Goal: Find specific page/section: Find specific page/section

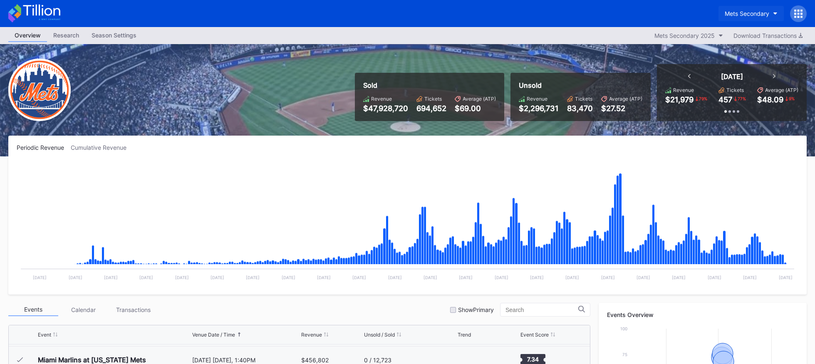
click at [748, 17] on div "Mets Secondary" at bounding box center [747, 13] width 45 height 7
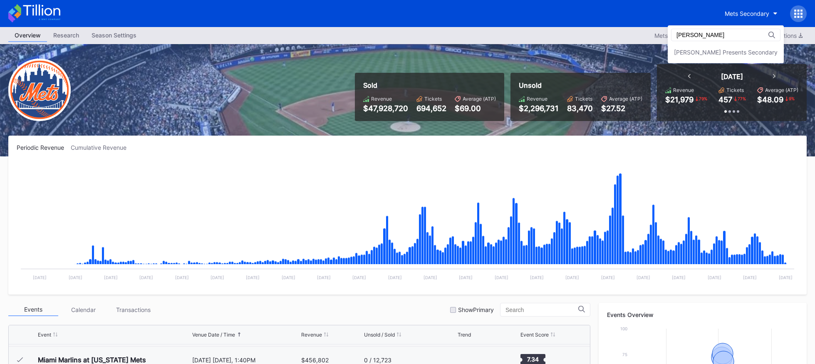
type input "danny"
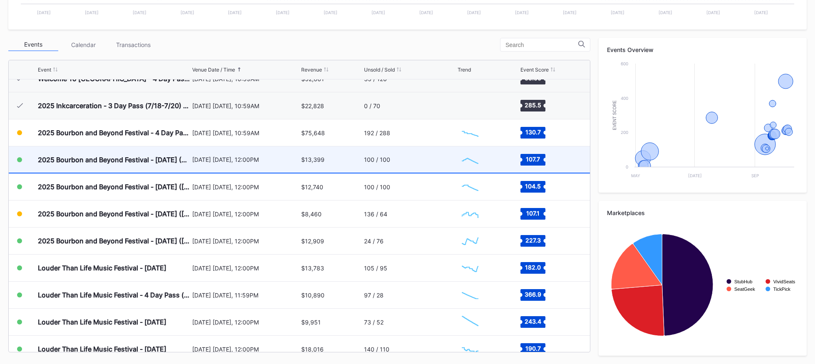
scroll to position [92, 0]
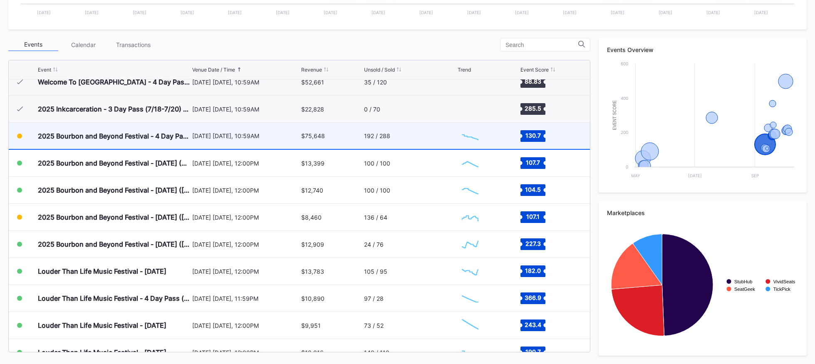
click at [334, 134] on div "$75,648" at bounding box center [331, 136] width 61 height 26
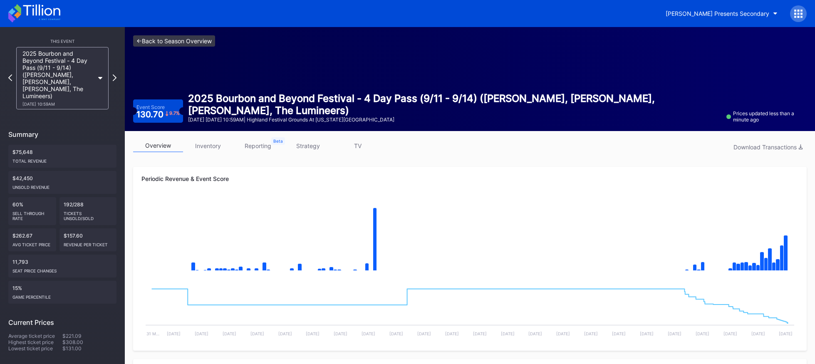
click at [211, 43] on link "<- Back to Season Overview" at bounding box center [174, 40] width 82 height 11
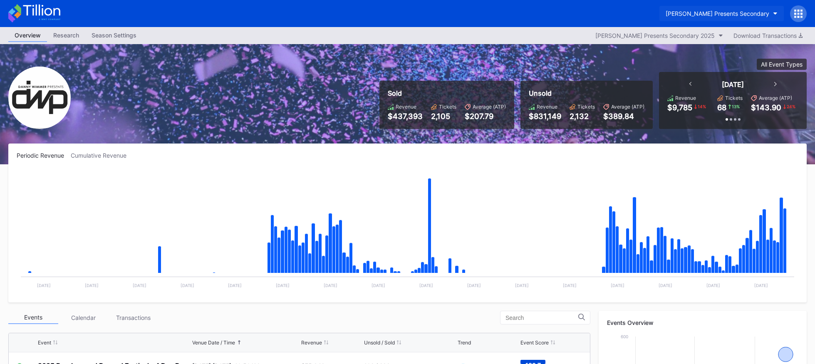
click at [731, 17] on div "[PERSON_NAME] Presents Secondary" at bounding box center [718, 13] width 104 height 7
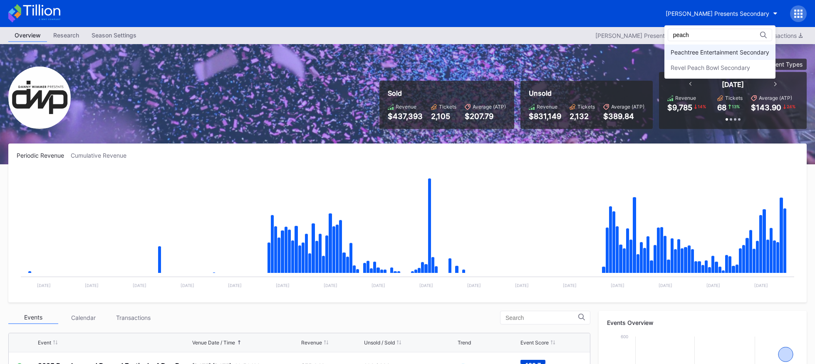
type input "peach"
click at [724, 48] on div "Peachtree Entertainment Secondary" at bounding box center [719, 52] width 111 height 15
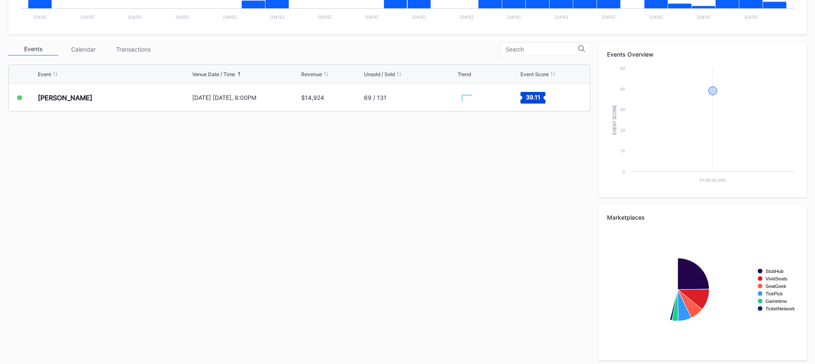
scroll to position [265, 0]
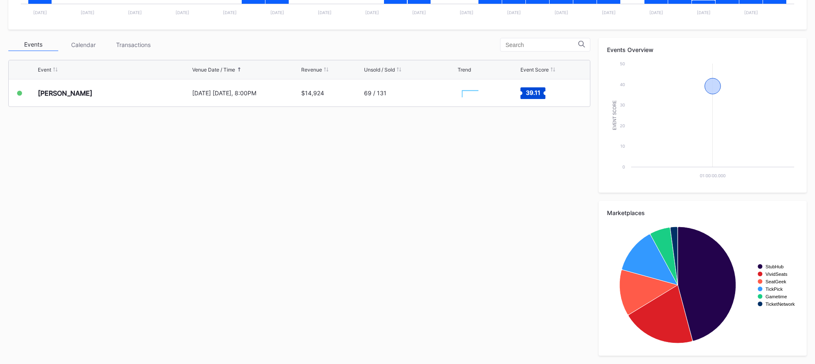
click at [325, 107] on div "Event Venue Date / Time Revenue Unsold / Sold Trend Event Score Zach Top Octobe…" at bounding box center [299, 108] width 582 height 104
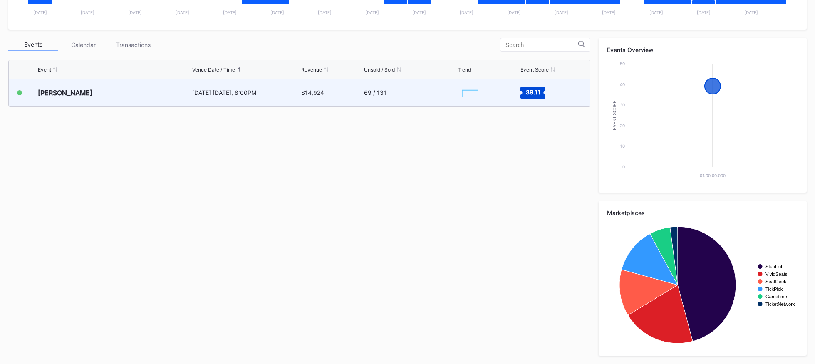
click at [325, 102] on div "$14,924" at bounding box center [331, 92] width 61 height 26
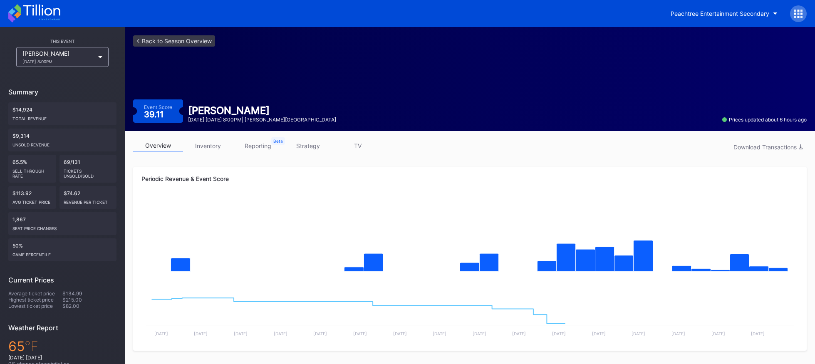
click at [305, 152] on link "strategy" at bounding box center [308, 145] width 50 height 13
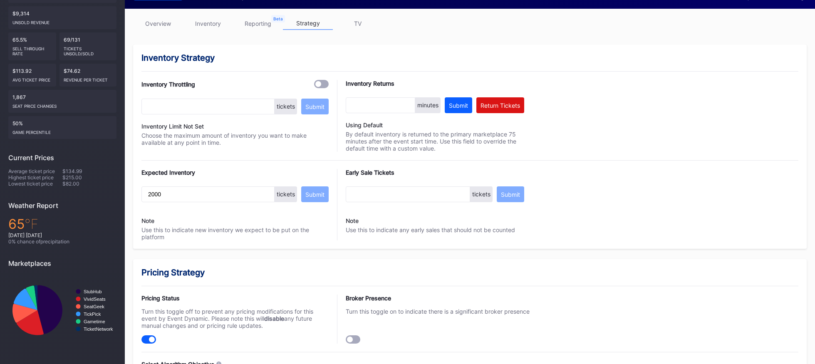
click at [208, 206] on div at bounding box center [234, 209] width 187 height 7
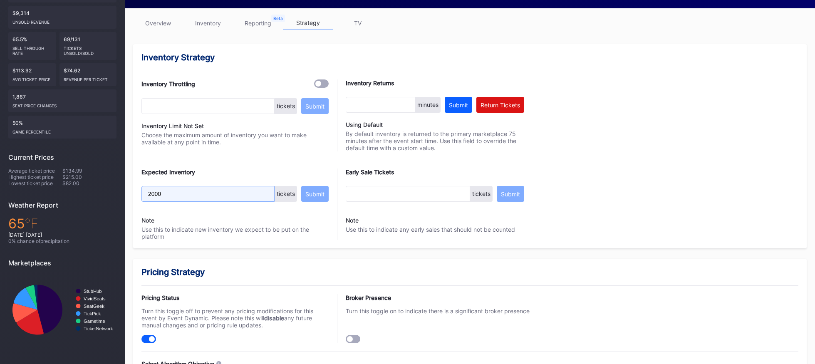
click at [206, 193] on input "2000" at bounding box center [207, 194] width 133 height 16
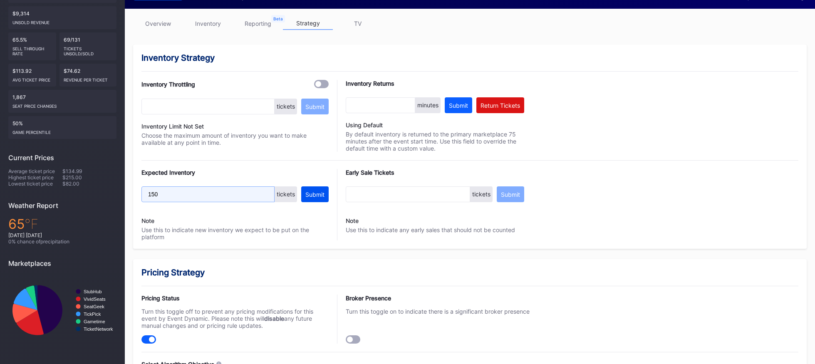
type input "150"
click at [306, 194] on div "Submit" at bounding box center [314, 194] width 19 height 7
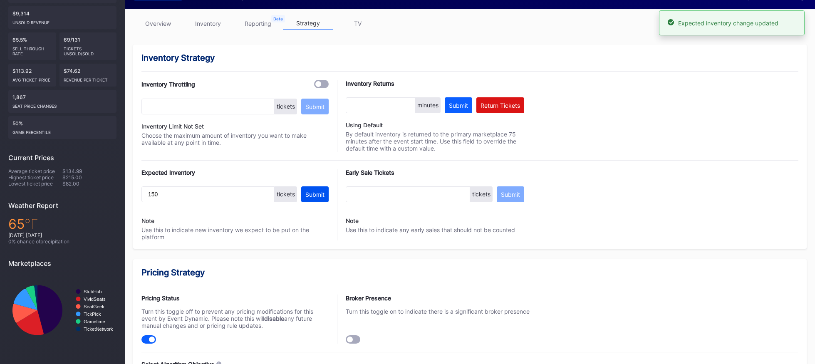
scroll to position [0, 0]
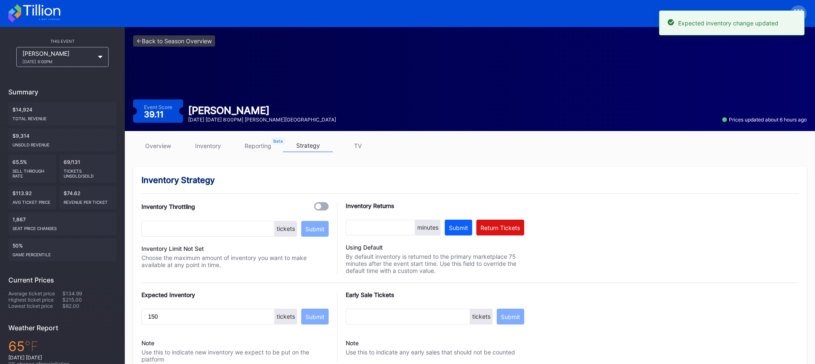
click at [146, 142] on link "overview" at bounding box center [158, 145] width 50 height 13
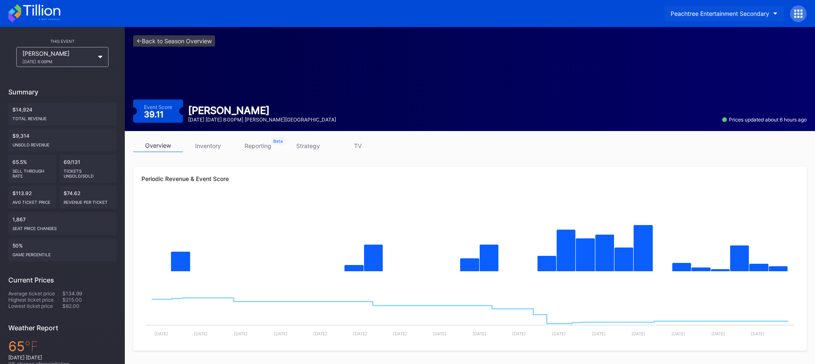
click at [712, 7] on button "Peachtree Entertainment Secondary" at bounding box center [723, 13] width 119 height 15
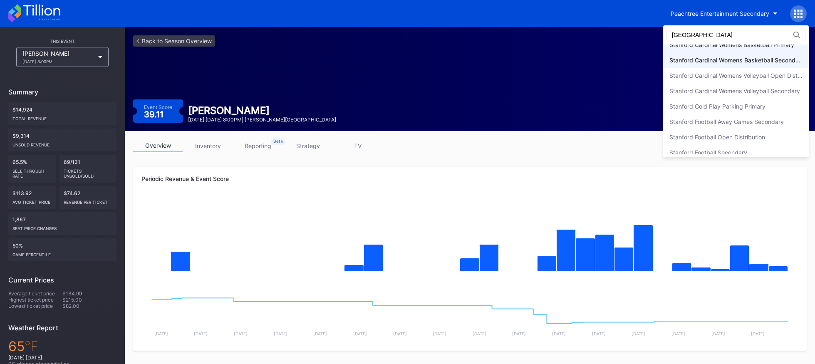
scroll to position [91, 0]
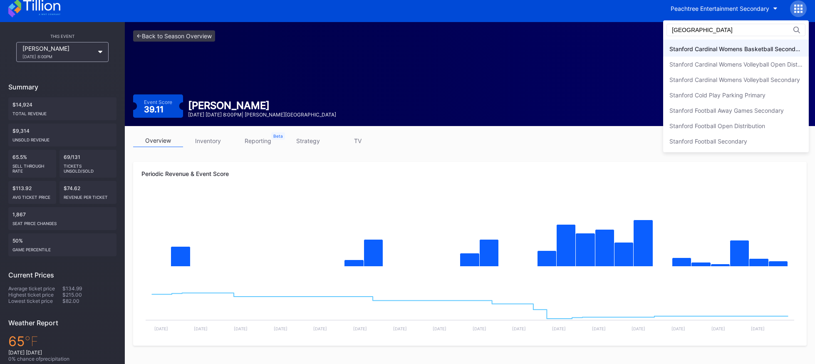
type input "[GEOGRAPHIC_DATA]"
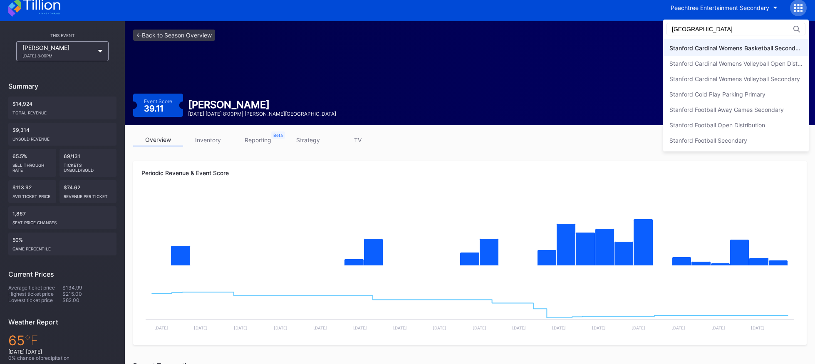
click at [717, 133] on div "Revel Stanford Football Secondary Stanford Cardinal Baseball Primary Stanford C…" at bounding box center [736, 93] width 146 height 109
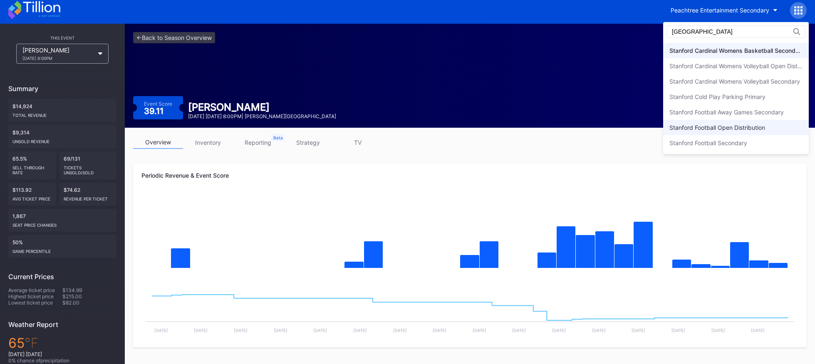
scroll to position [3, 0]
click at [715, 129] on div "Stanford Football Open Distribution" at bounding box center [717, 127] width 96 height 7
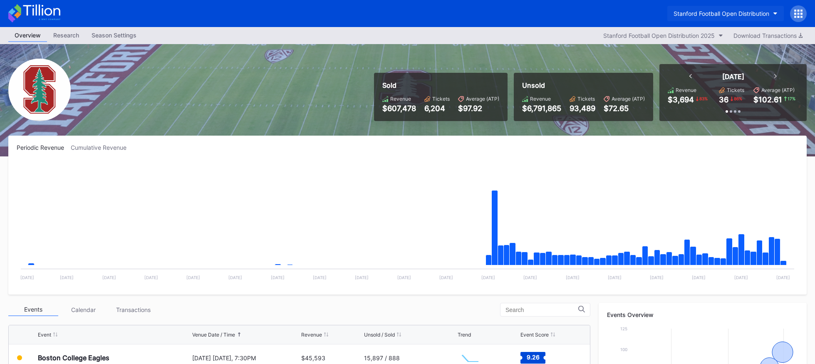
click at [695, 11] on div "Stanford Football Open Distribution" at bounding box center [722, 13] width 96 height 7
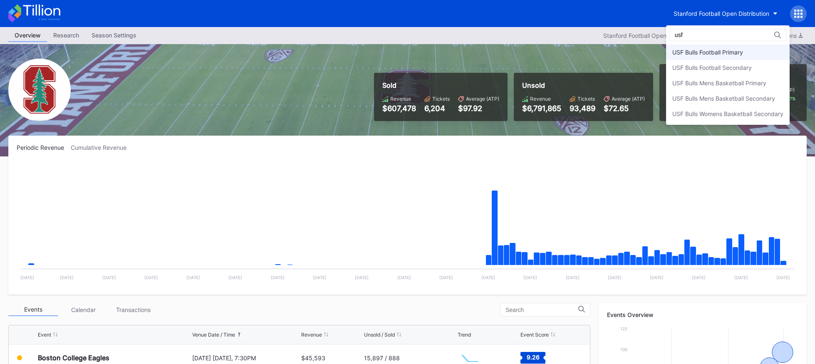
type input "usf"
click at [702, 50] on div "USF Bulls Football Primary" at bounding box center [707, 52] width 71 height 7
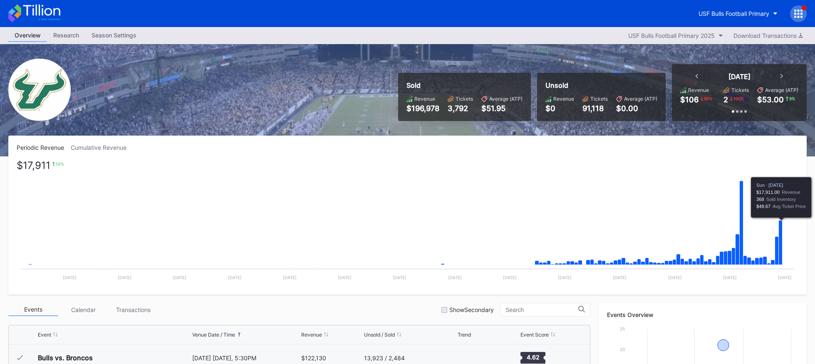
click at [780, 250] on icon "Chart title" at bounding box center [781, 243] width 4 height 45
click at [563, 43] on div "Overview Research Season Settings USF Bulls Football Primary 2025 Download Tran…" at bounding box center [407, 35] width 815 height 17
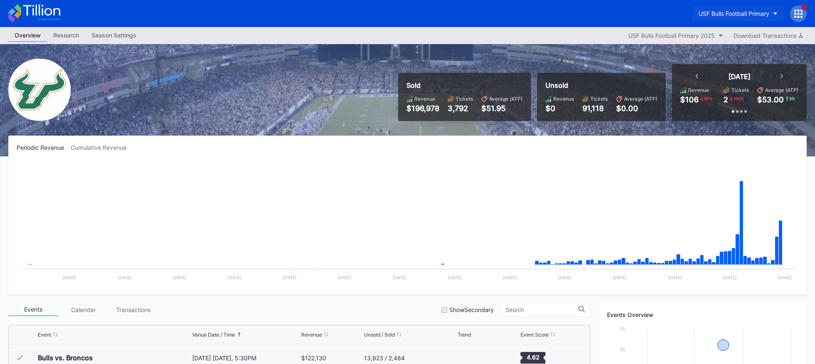
click at [719, 10] on div "USF Bulls Football Primary" at bounding box center [734, 13] width 71 height 7
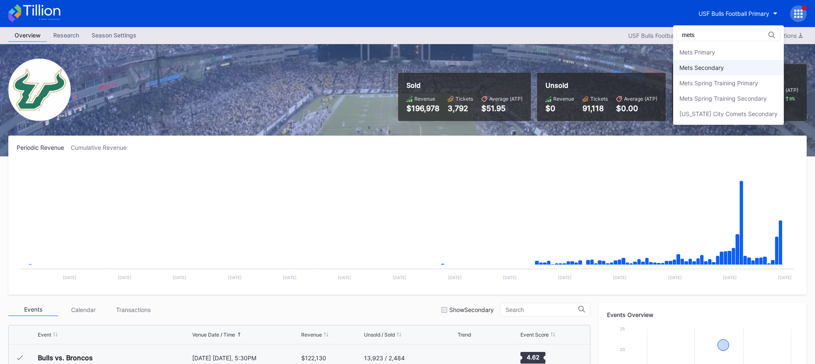
type input "mets"
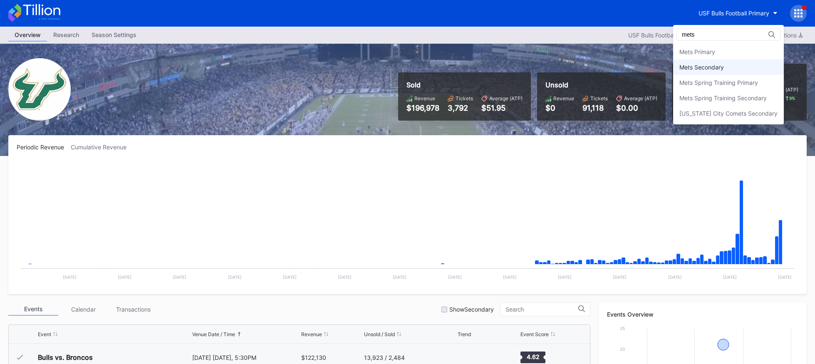
click at [699, 71] on div "Mets Secondary" at bounding box center [728, 67] width 111 height 15
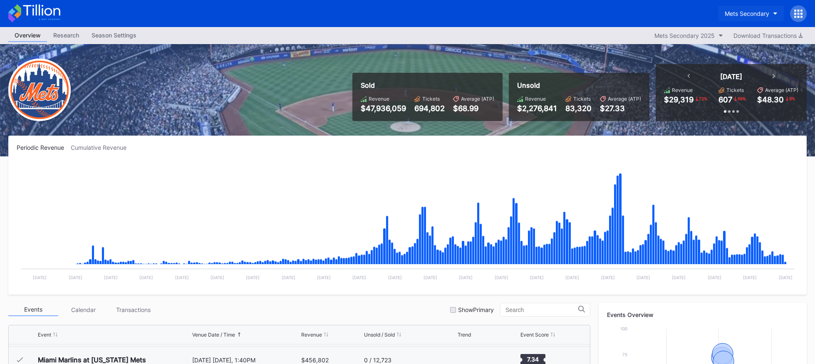
click at [739, 17] on div "Mets Secondary" at bounding box center [747, 13] width 45 height 7
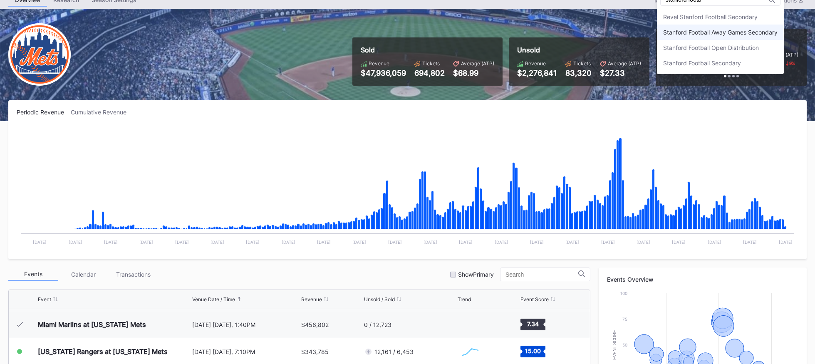
scroll to position [40, 0]
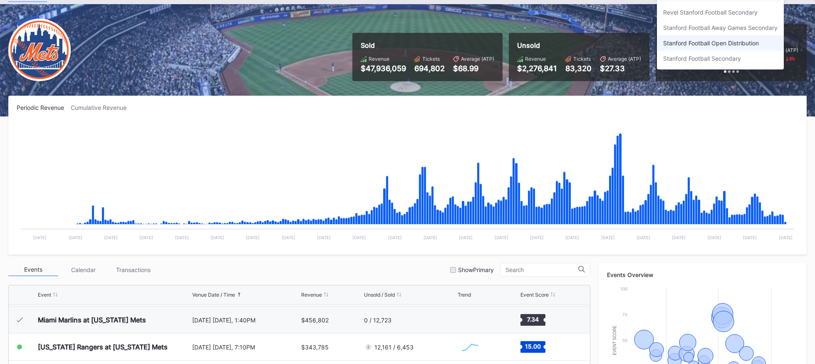
type input "stanford footb"
click at [735, 40] on div "Stanford Football Open Distribution" at bounding box center [711, 43] width 96 height 7
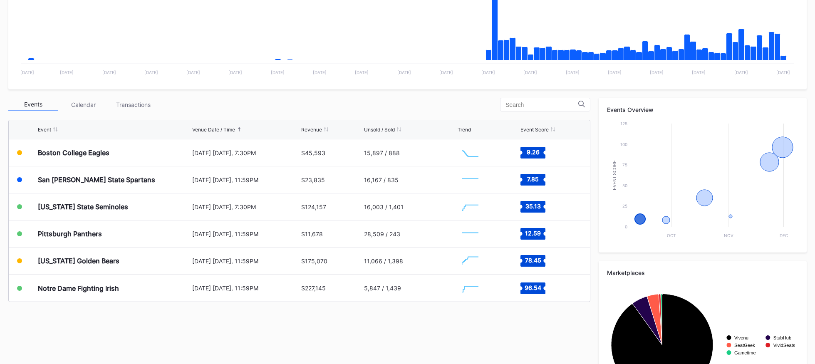
scroll to position [265, 0]
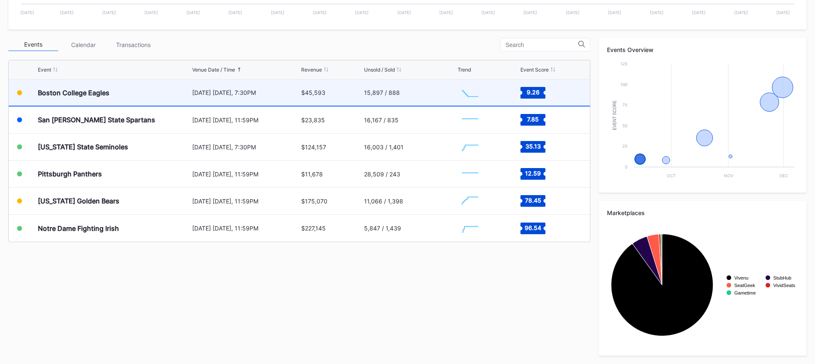
click at [252, 95] on div "[DATE] [DATE], 7:30PM" at bounding box center [245, 92] width 107 height 7
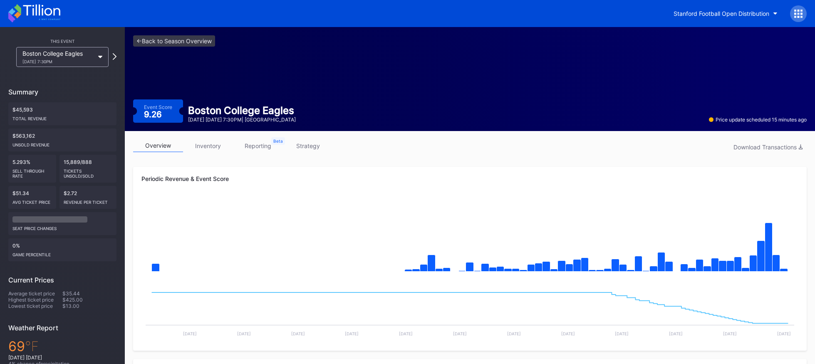
click at [211, 146] on link "inventory" at bounding box center [208, 145] width 50 height 13
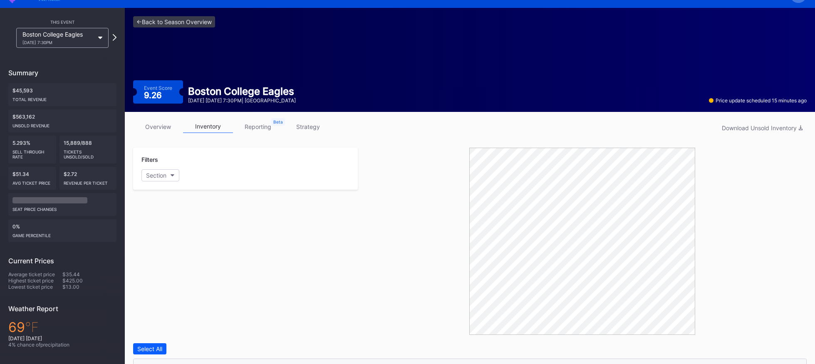
scroll to position [20, 0]
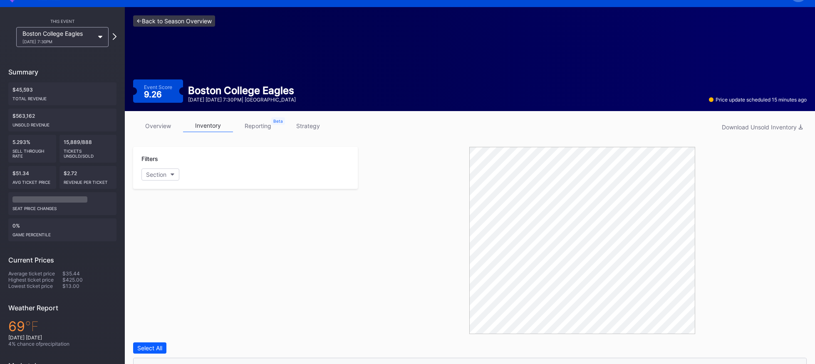
click at [188, 23] on link "<- Back to Season Overview" at bounding box center [174, 20] width 82 height 11
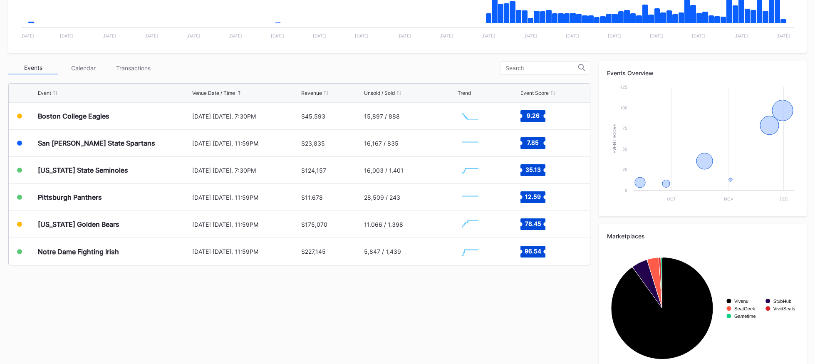
scroll to position [265, 0]
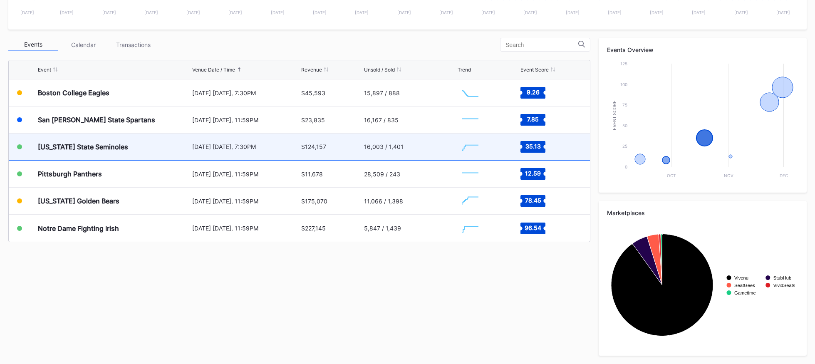
click at [337, 146] on div "$124,157" at bounding box center [331, 147] width 61 height 26
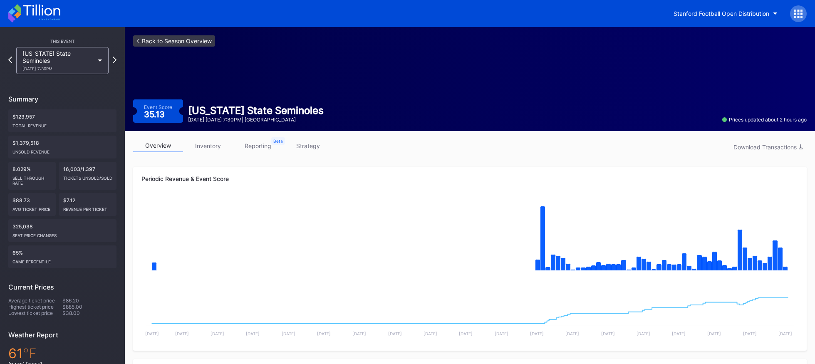
click at [193, 45] on link "<- Back to Season Overview" at bounding box center [174, 40] width 82 height 11
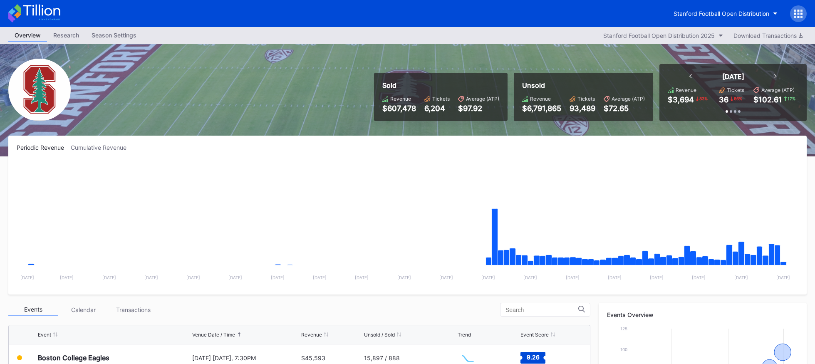
scroll to position [265, 0]
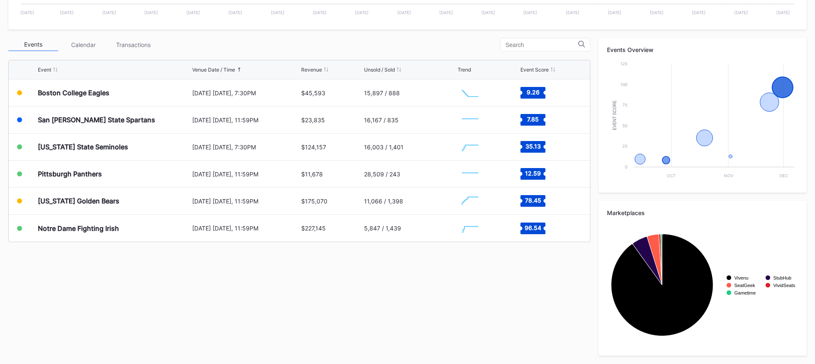
drag, startPoint x: 379, startPoint y: 265, endPoint x: 389, endPoint y: 257, distance: 12.5
click at [379, 265] on div "Events Calendar Transactions Event Venue Date / Time Revenue Unsold / Sold Tren…" at bounding box center [407, 197] width 798 height 318
click at [343, 275] on div "Events Calendar Transactions Event Venue Date / Time Revenue Unsold / Sold Tren…" at bounding box center [407, 197] width 798 height 318
drag, startPoint x: 347, startPoint y: 285, endPoint x: 176, endPoint y: 262, distance: 173.0
click at [176, 262] on div "Events Calendar Transactions Event Venue Date / Time Revenue Unsold / Sold Tren…" at bounding box center [407, 197] width 798 height 318
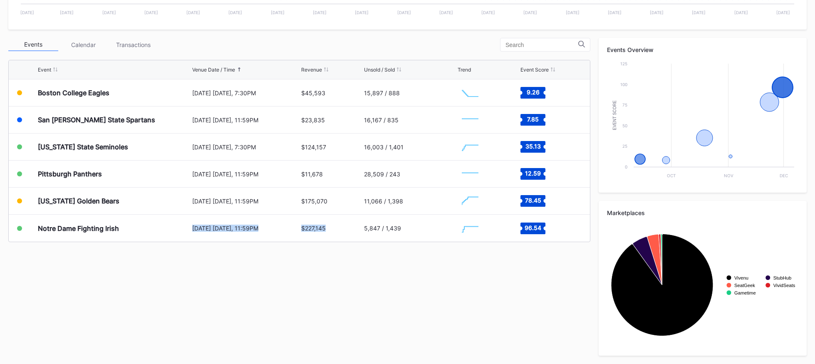
click at [176, 262] on div "Events Calendar Transactions Event Venue Date / Time Revenue Unsold / Sold Tren…" at bounding box center [407, 197] width 798 height 318
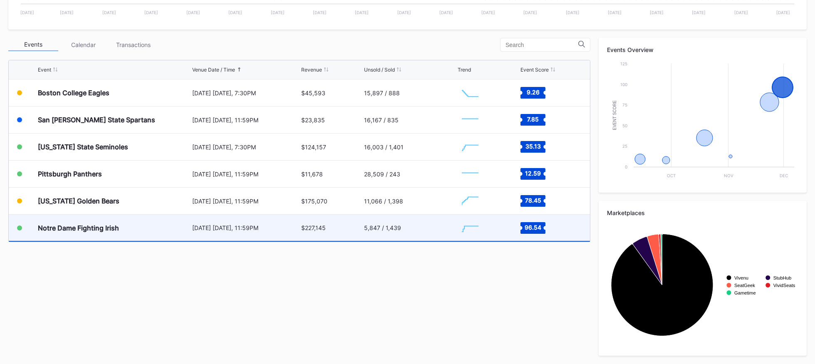
click at [366, 236] on div "5,847 / 1,439" at bounding box center [410, 228] width 92 height 26
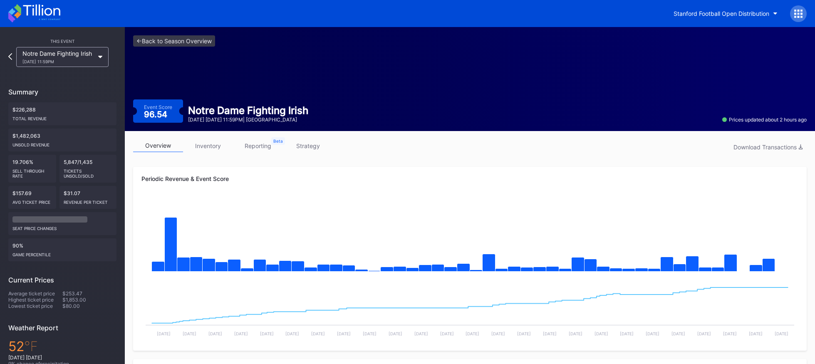
click at [796, 13] on icon at bounding box center [795, 13] width 2 height 2
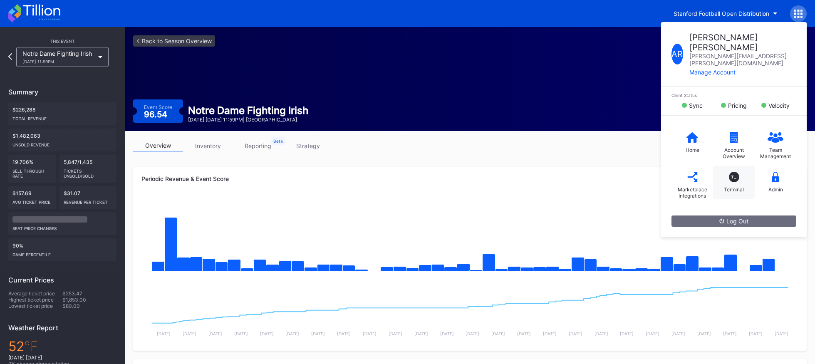
click at [729, 166] on div "T_ Terminal" at bounding box center [734, 182] width 42 height 33
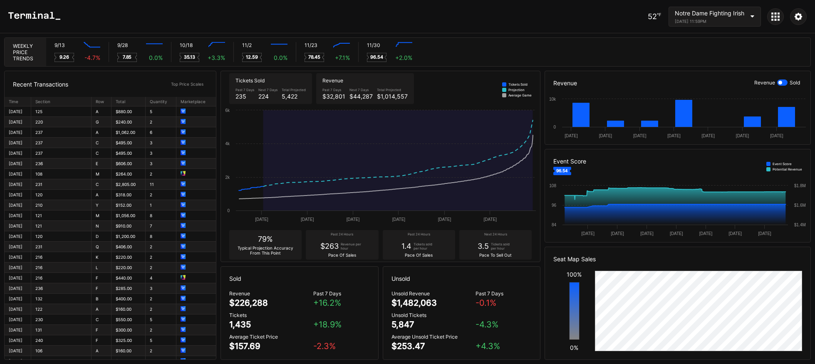
click at [778, 21] on div at bounding box center [775, 16] width 17 height 17
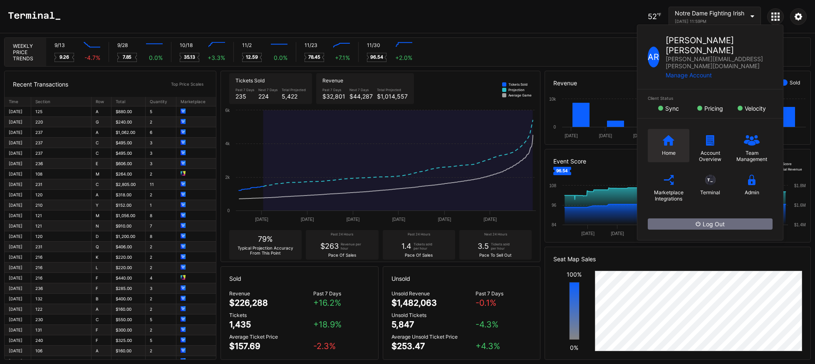
click at [650, 132] on div "Home" at bounding box center [669, 145] width 42 height 33
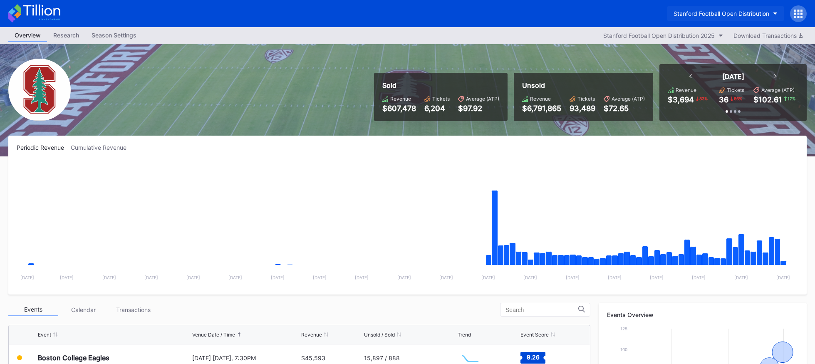
click at [714, 18] on button "Stanford Football Open Distribution" at bounding box center [725, 13] width 117 height 15
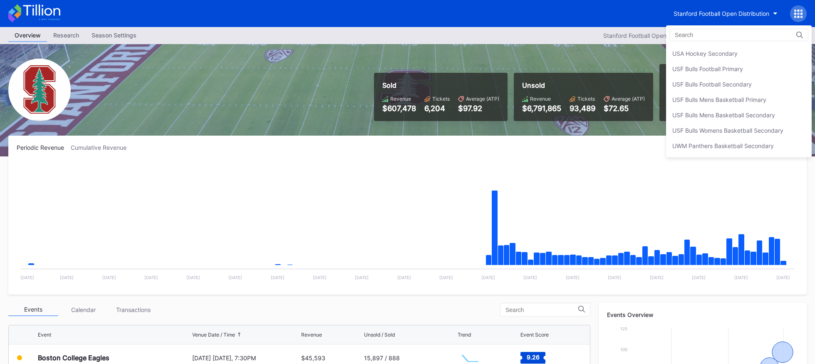
scroll to position [2768, 0]
click at [692, 100] on div "USF Bulls Mens Basketball Primary" at bounding box center [719, 101] width 94 height 7
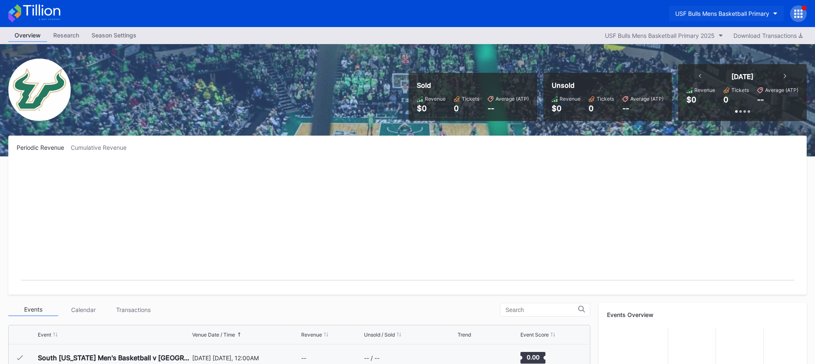
click at [688, 13] on div "USF Bulls Mens Basketball Primary" at bounding box center [722, 13] width 94 height 7
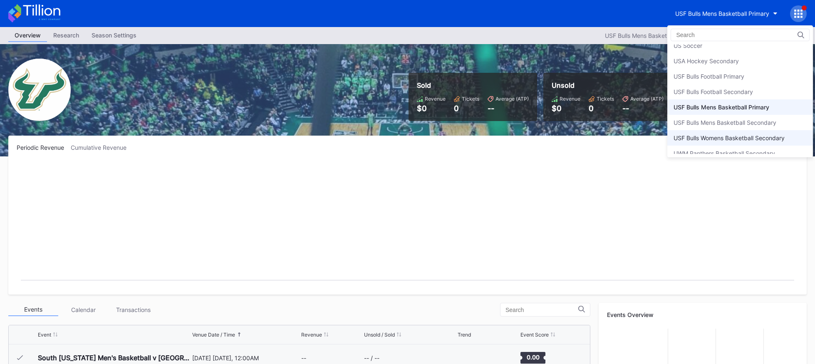
scroll to position [2762, 0]
click at [704, 77] on div "USF Bulls Football Primary" at bounding box center [709, 77] width 71 height 7
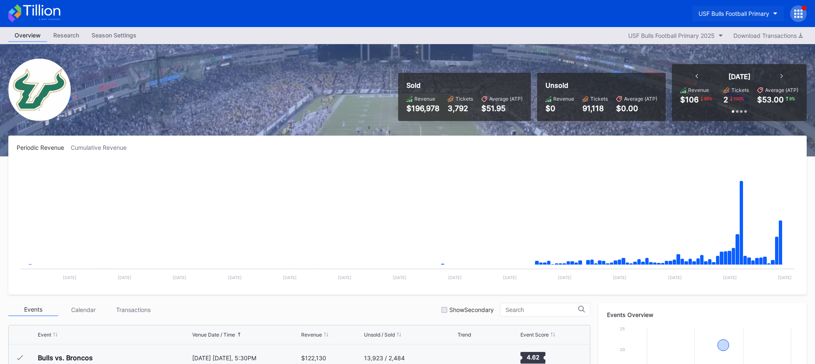
click at [728, 18] on button "USF Bulls Football Primary" at bounding box center [738, 13] width 92 height 15
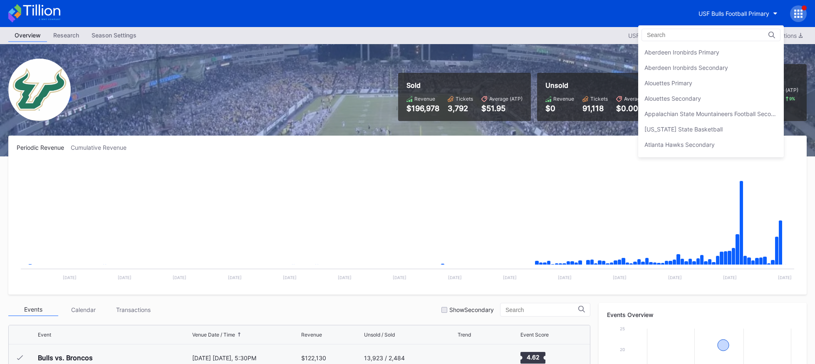
scroll to position [2787, 0]
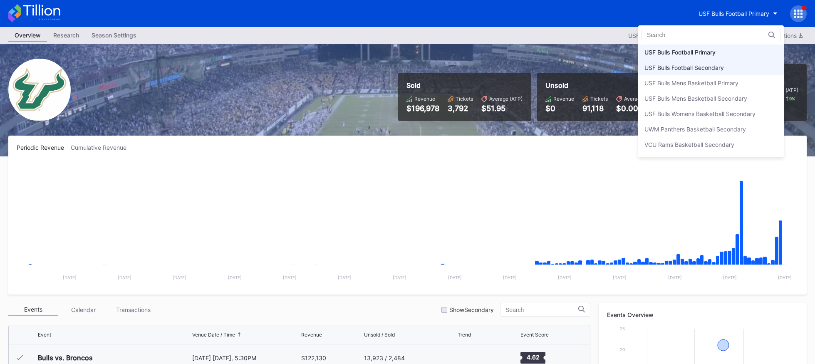
click at [719, 64] on div "USF Bulls Football Secondary" at bounding box center [684, 67] width 79 height 7
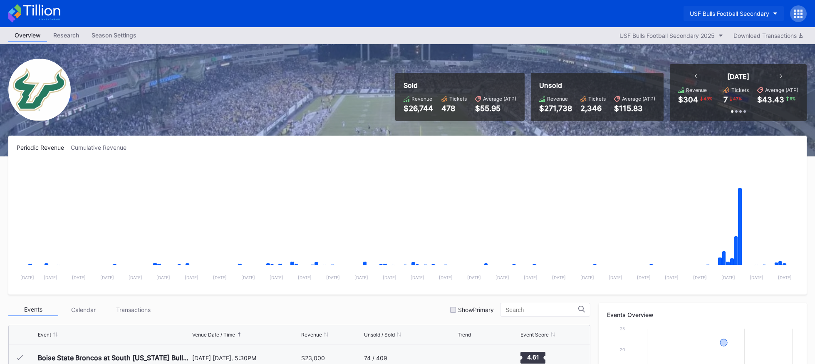
click at [741, 12] on div "USF Bulls Football Secondary" at bounding box center [729, 13] width 79 height 7
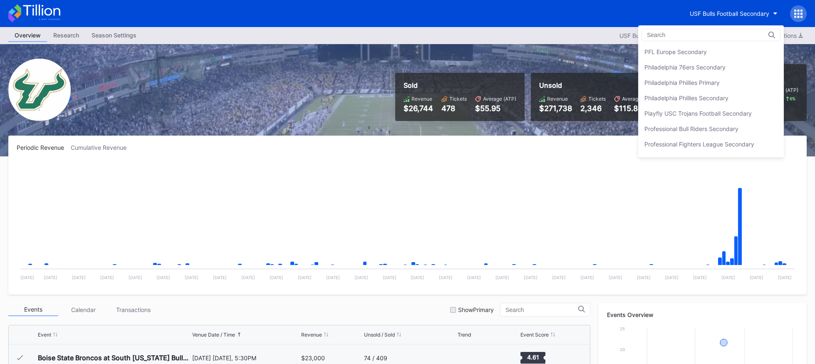
scroll to position [1797, 0]
click at [725, 73] on div "Philadelphia 76ers Secondary" at bounding box center [685, 72] width 81 height 7
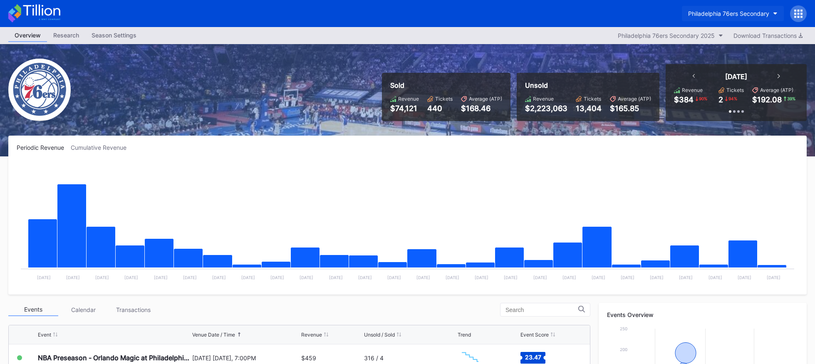
click at [741, 17] on button "Philadelphia 76ers Secondary" at bounding box center [733, 13] width 102 height 15
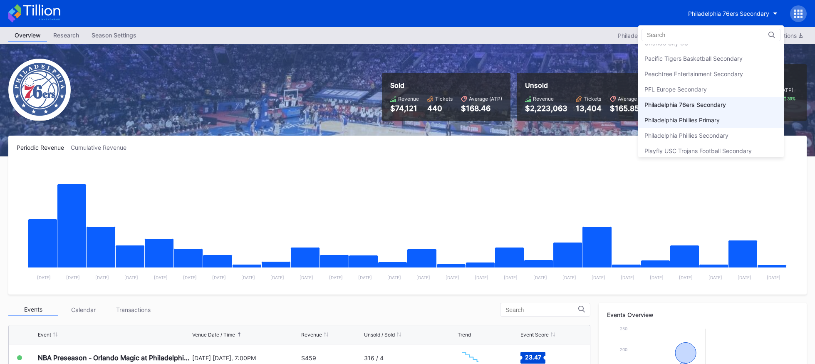
scroll to position [1760, 0]
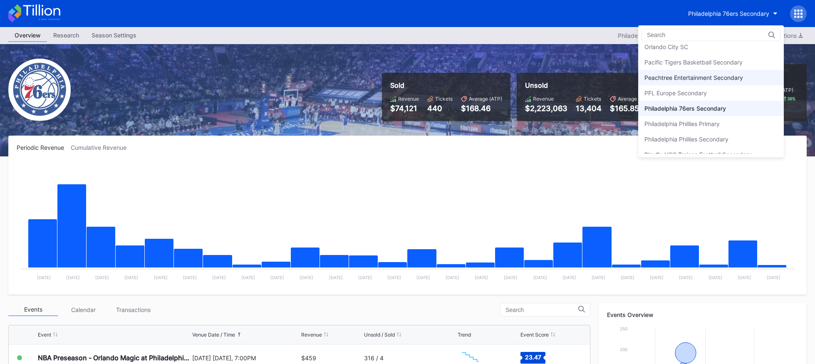
click at [729, 79] on div "Peachtree Entertainment Secondary" at bounding box center [694, 77] width 99 height 7
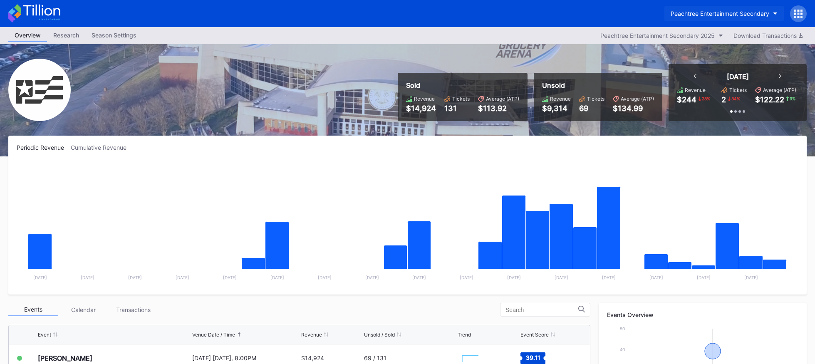
click at [739, 10] on div "Peachtree Entertainment Secondary" at bounding box center [720, 13] width 99 height 7
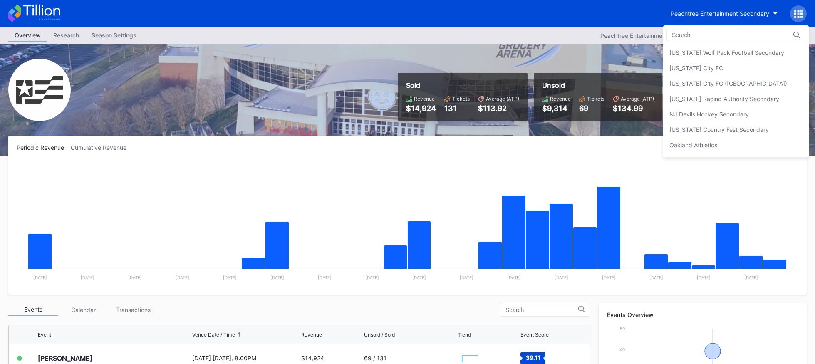
scroll to position [1590, 0]
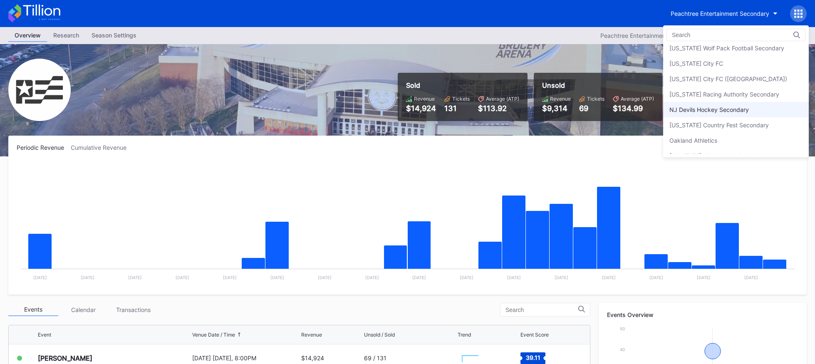
click at [722, 108] on div "NJ Devils Hockey Secondary" at bounding box center [708, 109] width 79 height 7
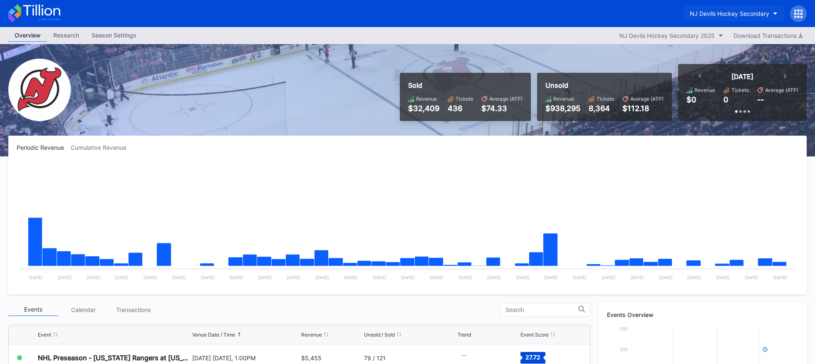
click at [723, 21] on button "NJ Devils Hockey Secondary" at bounding box center [734, 13] width 100 height 15
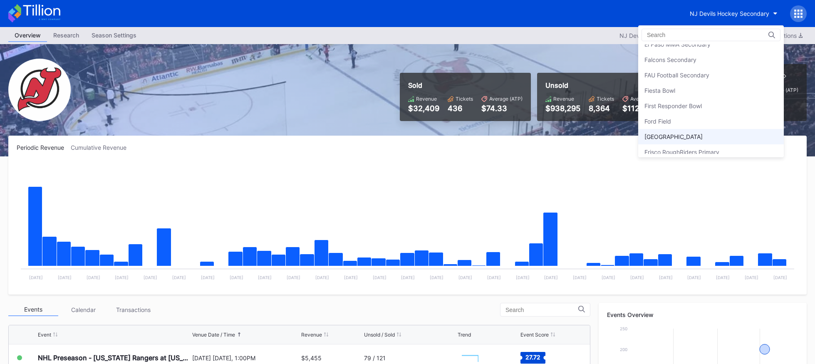
scroll to position [861, 0]
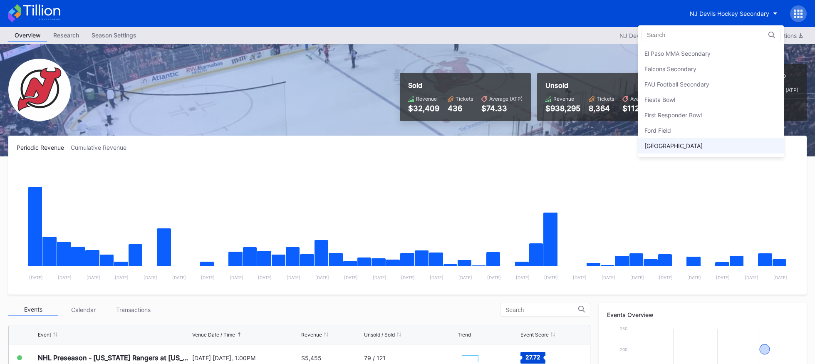
click at [714, 96] on div "Fiesta Bowl" at bounding box center [711, 99] width 146 height 15
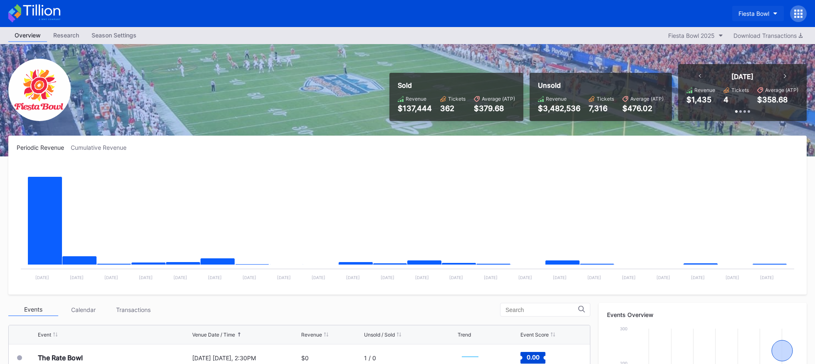
click at [749, 20] on button "Fiesta Bowl" at bounding box center [758, 13] width 52 height 15
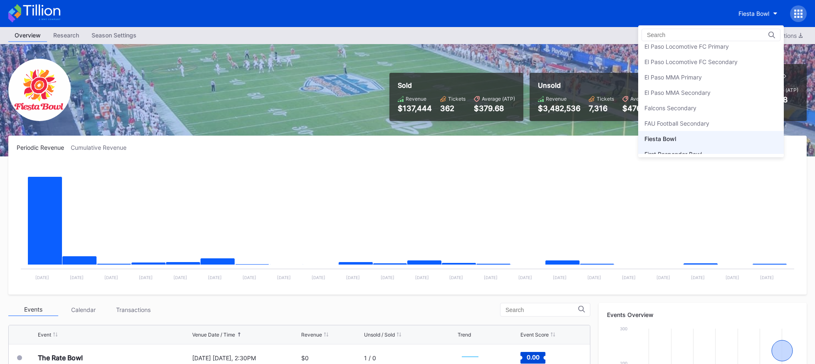
scroll to position [821, 0]
click at [717, 107] on div "Falcons Secondary" at bounding box center [711, 108] width 146 height 15
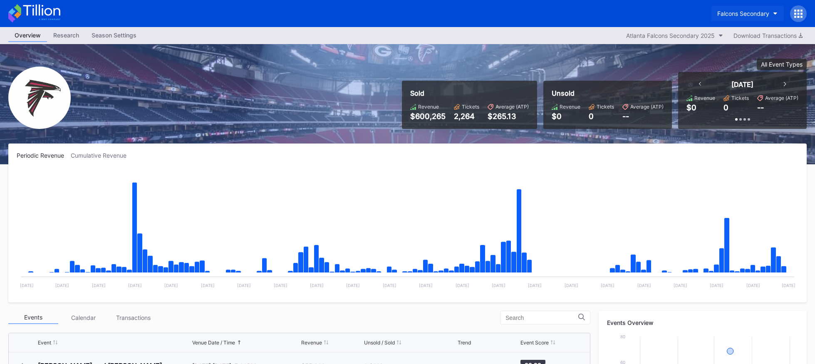
click at [744, 15] on div "Falcons Secondary" at bounding box center [743, 13] width 52 height 7
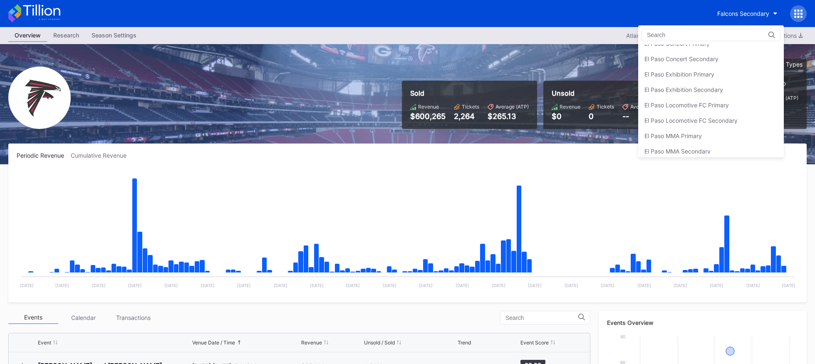
scroll to position [761, 0]
click at [726, 117] on div "El Paso Locomotive FC Secondary" at bounding box center [711, 122] width 146 height 15
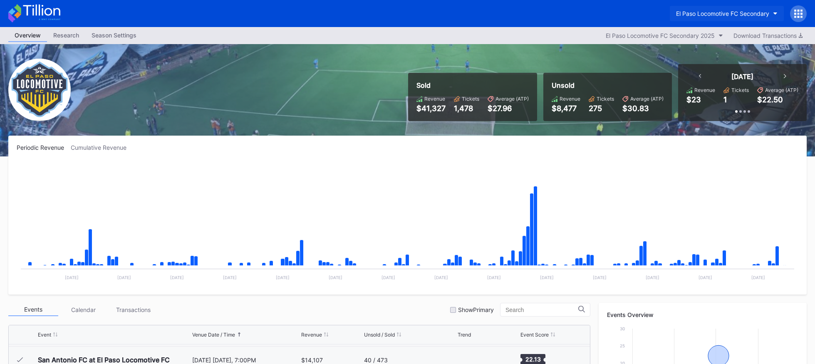
click at [733, 11] on div "El Paso Locomotive FC Secondary" at bounding box center [722, 13] width 93 height 7
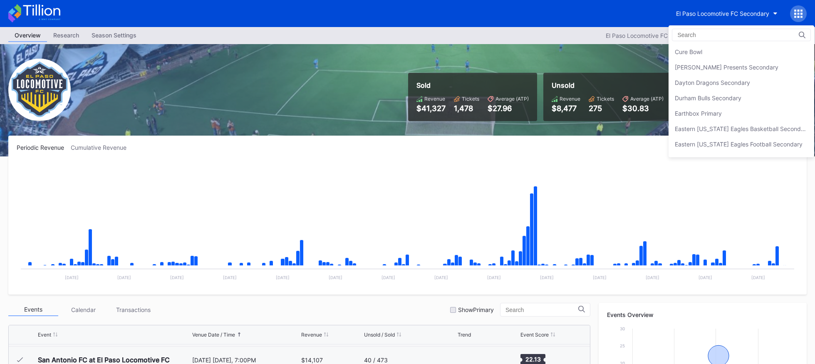
scroll to position [582, 0]
click at [720, 67] on div "[PERSON_NAME] Presents Secondary" at bounding box center [727, 70] width 104 height 7
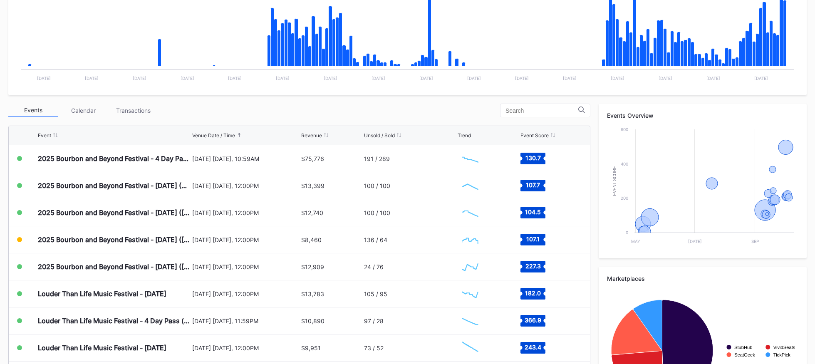
scroll to position [273, 0]
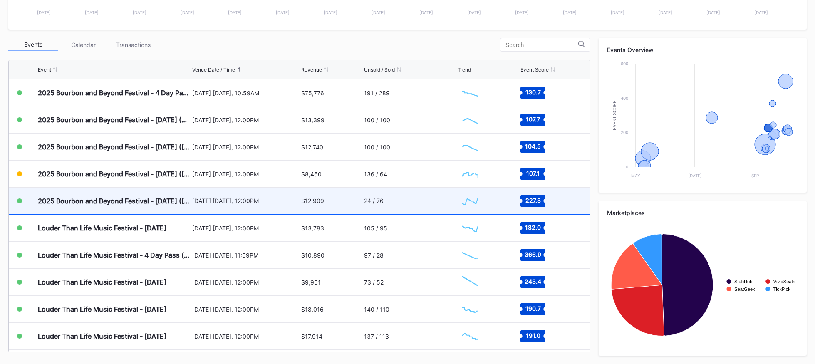
click at [428, 203] on div "24 / 76" at bounding box center [410, 201] width 92 height 26
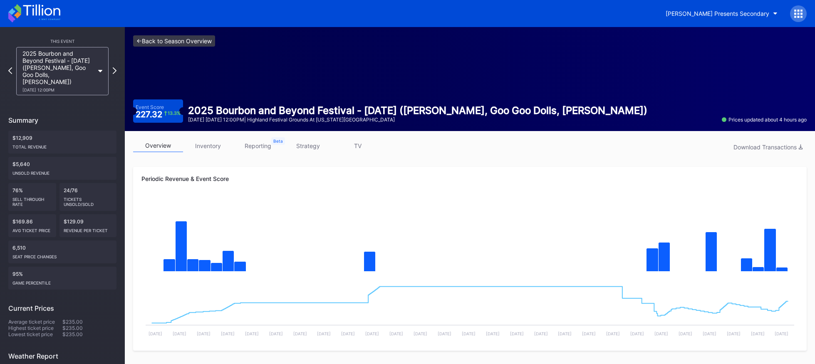
click at [203, 43] on link "<- Back to Season Overview" at bounding box center [174, 40] width 82 height 11
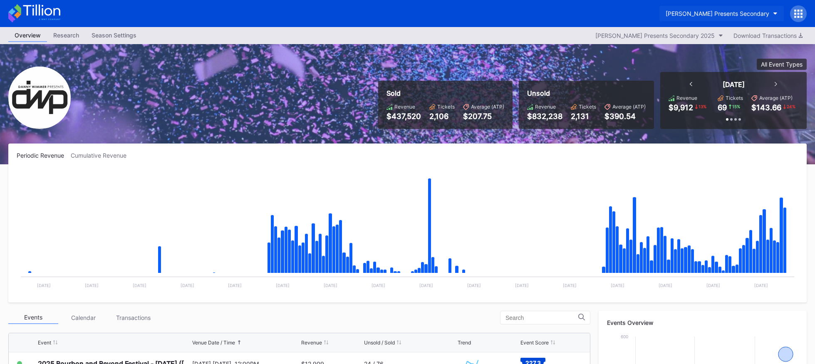
click at [714, 13] on div "[PERSON_NAME] Presents Secondary" at bounding box center [718, 13] width 104 height 7
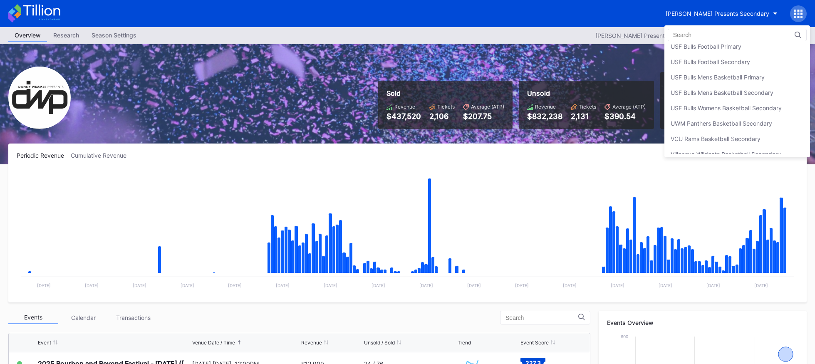
scroll to position [2746, 0]
click at [708, 113] on div "USF Bulls Football Secondary" at bounding box center [737, 108] width 146 height 15
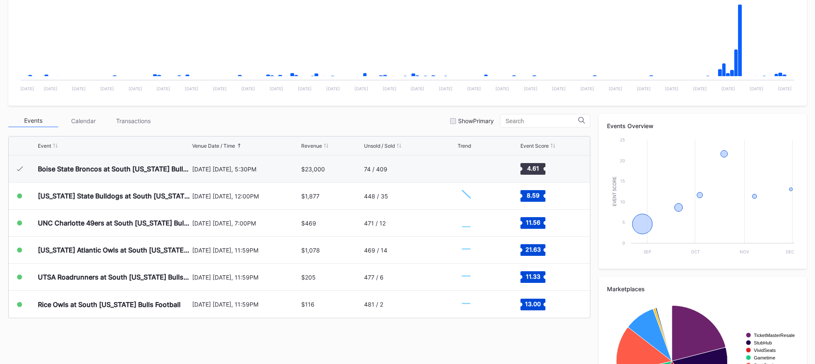
scroll to position [265, 0]
